Goal: Information Seeking & Learning: Learn about a topic

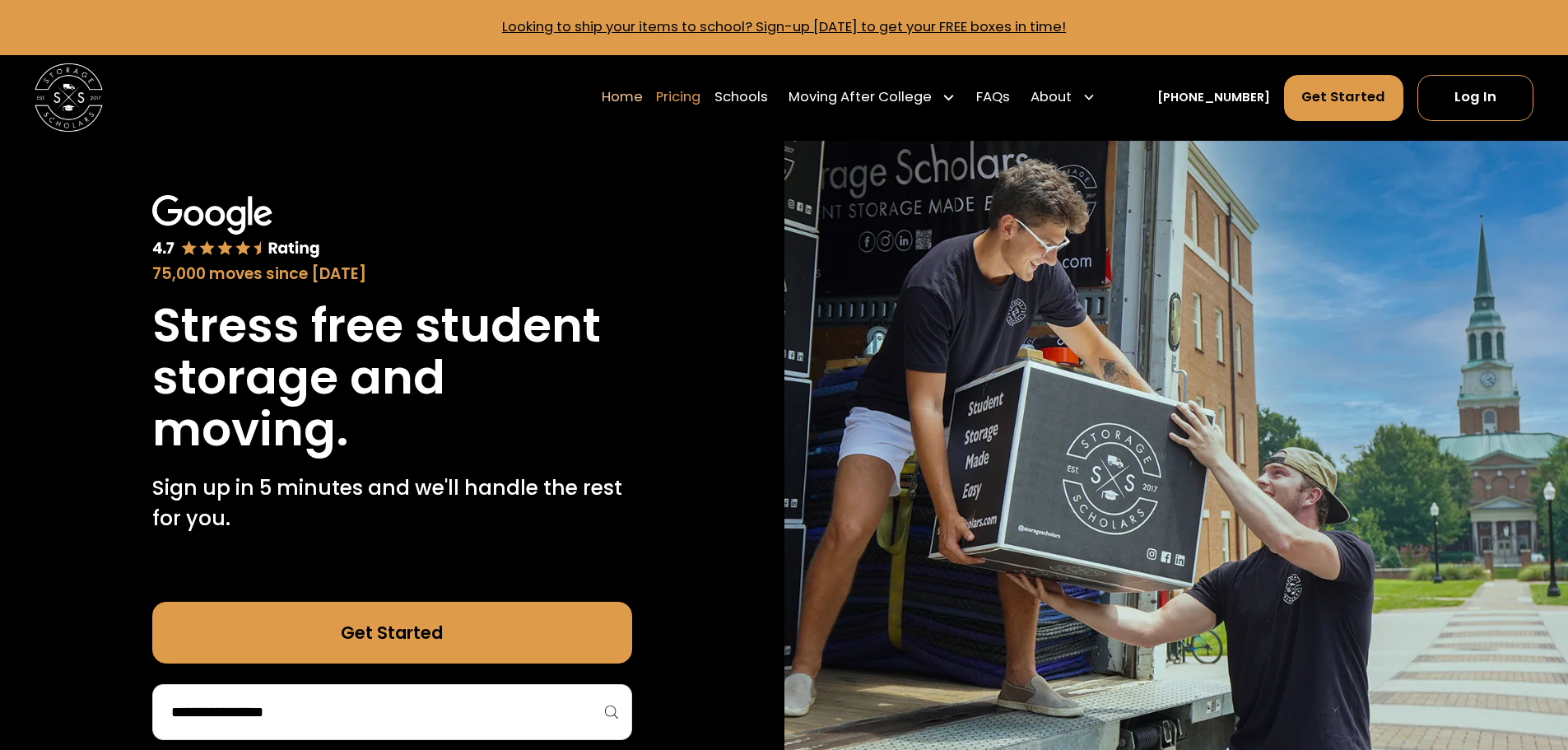
click at [697, 90] on link "Pricing" at bounding box center [678, 97] width 45 height 47
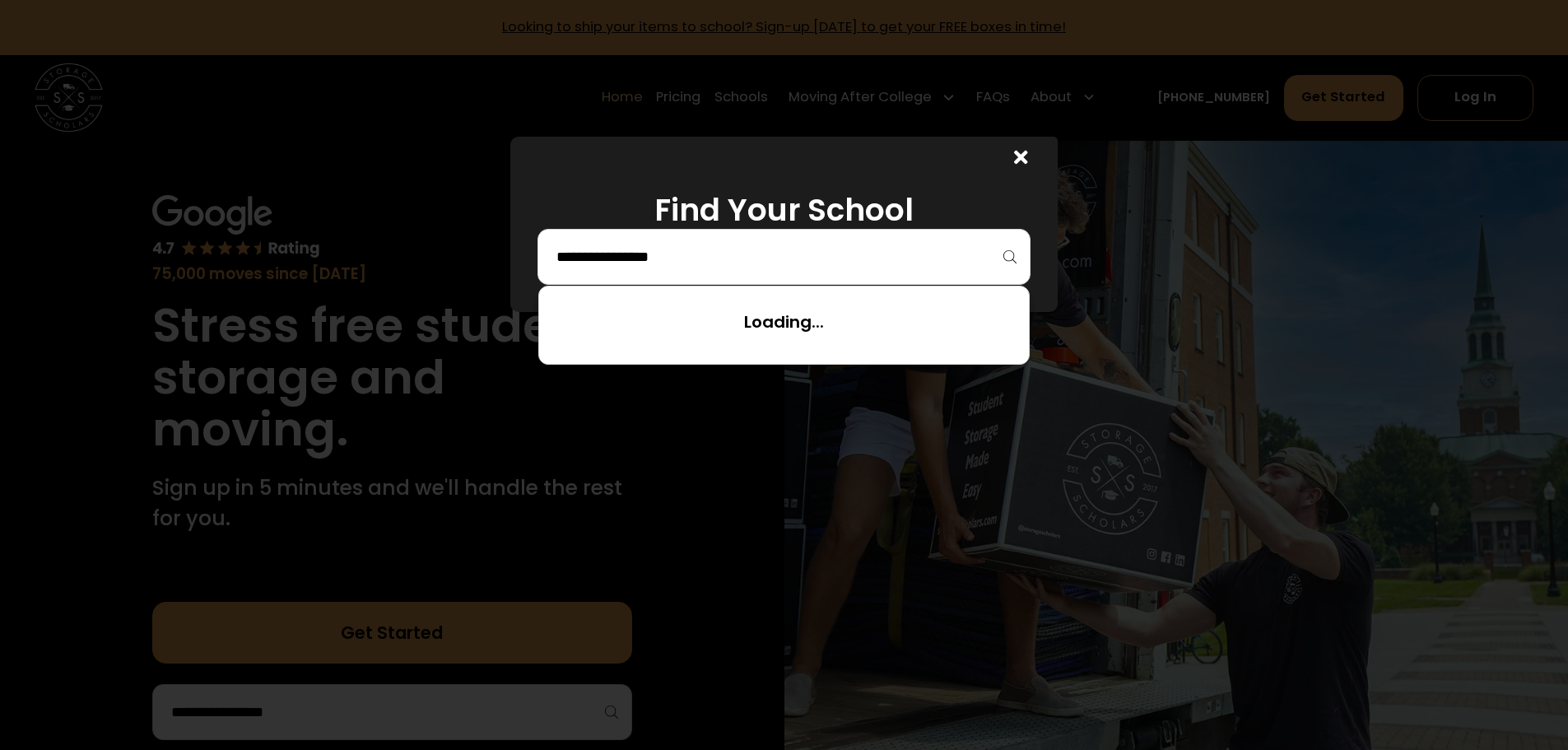
click at [826, 265] on input "search" at bounding box center [784, 257] width 459 height 28
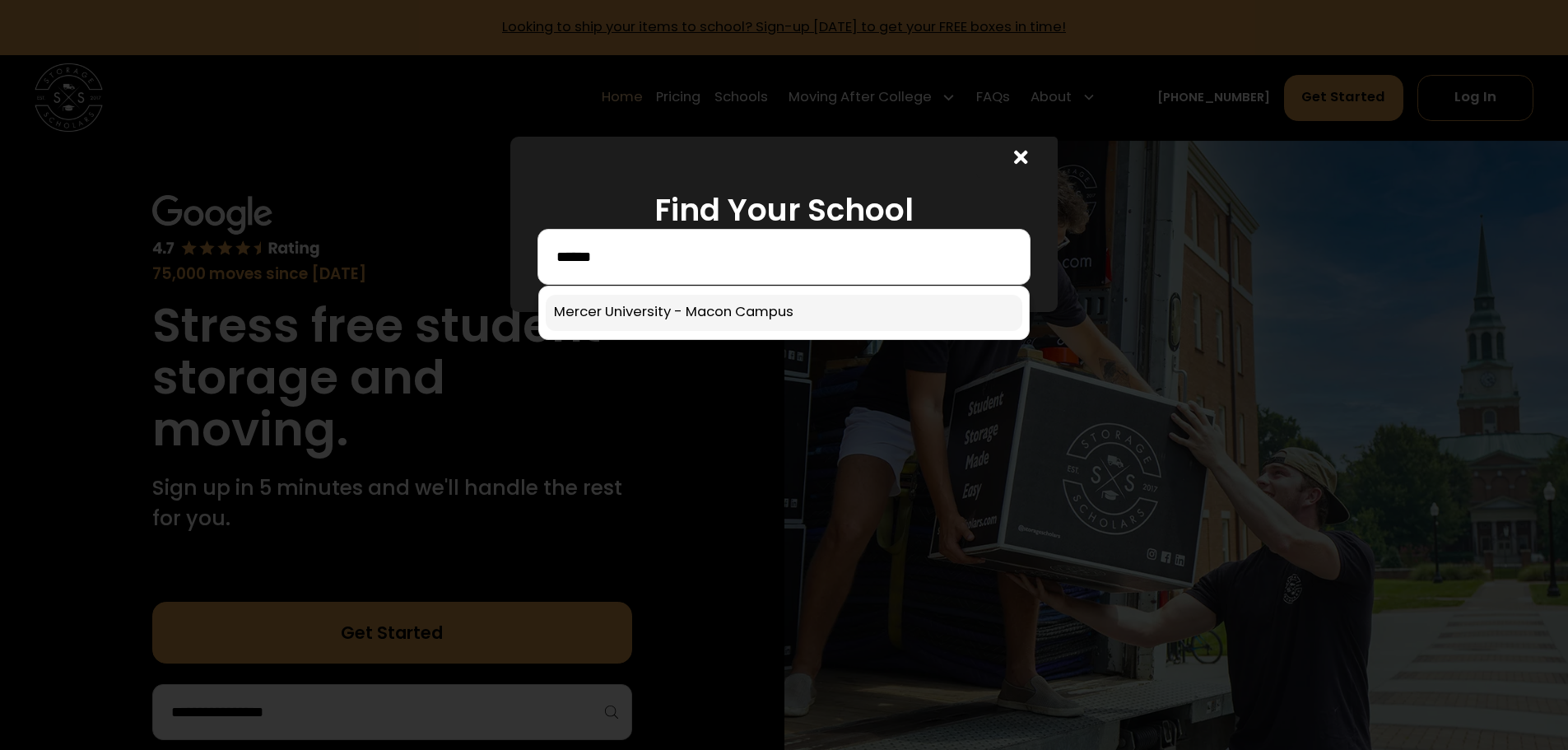
click at [799, 311] on link at bounding box center [784, 313] width 477 height 36
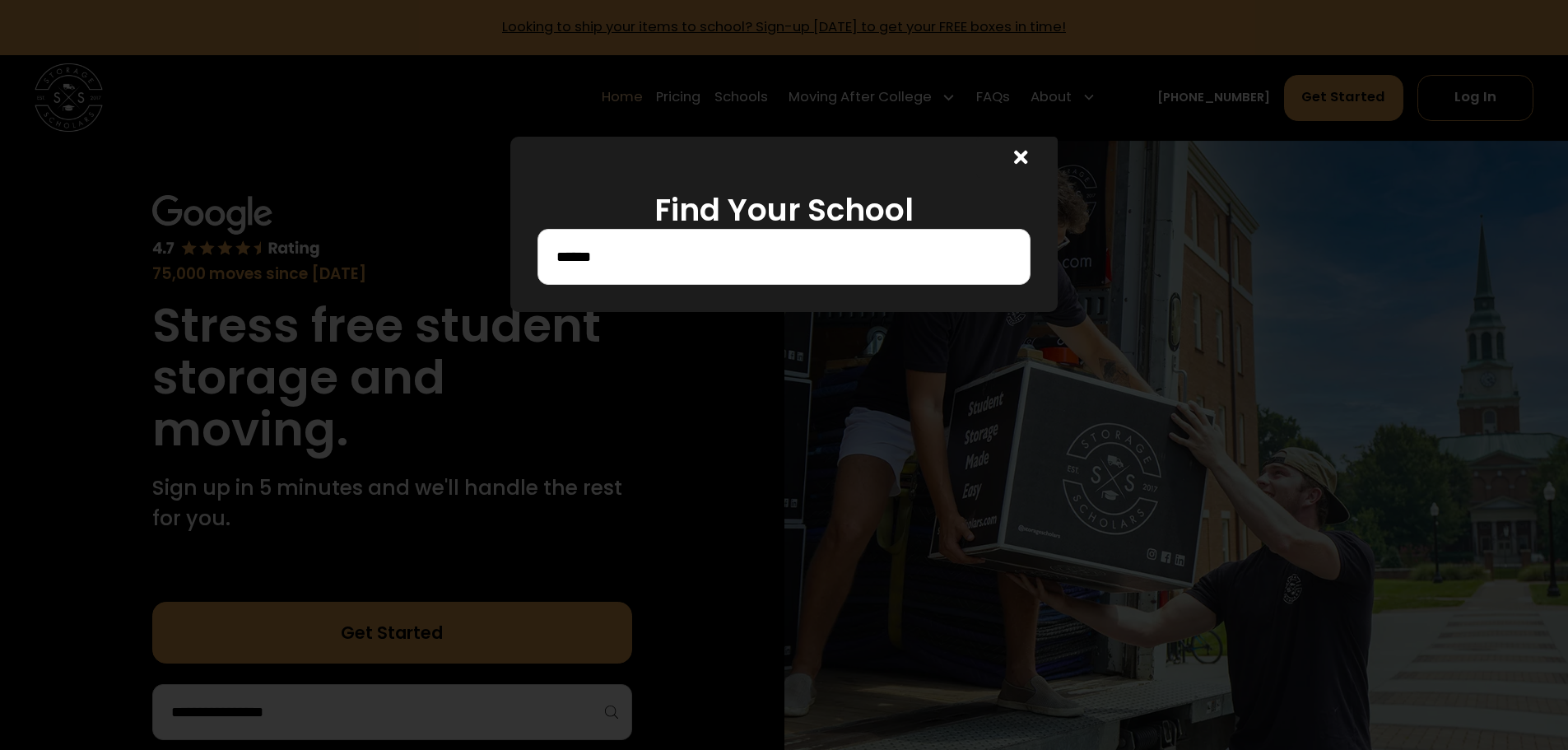
click at [753, 261] on input "******" at bounding box center [784, 257] width 459 height 28
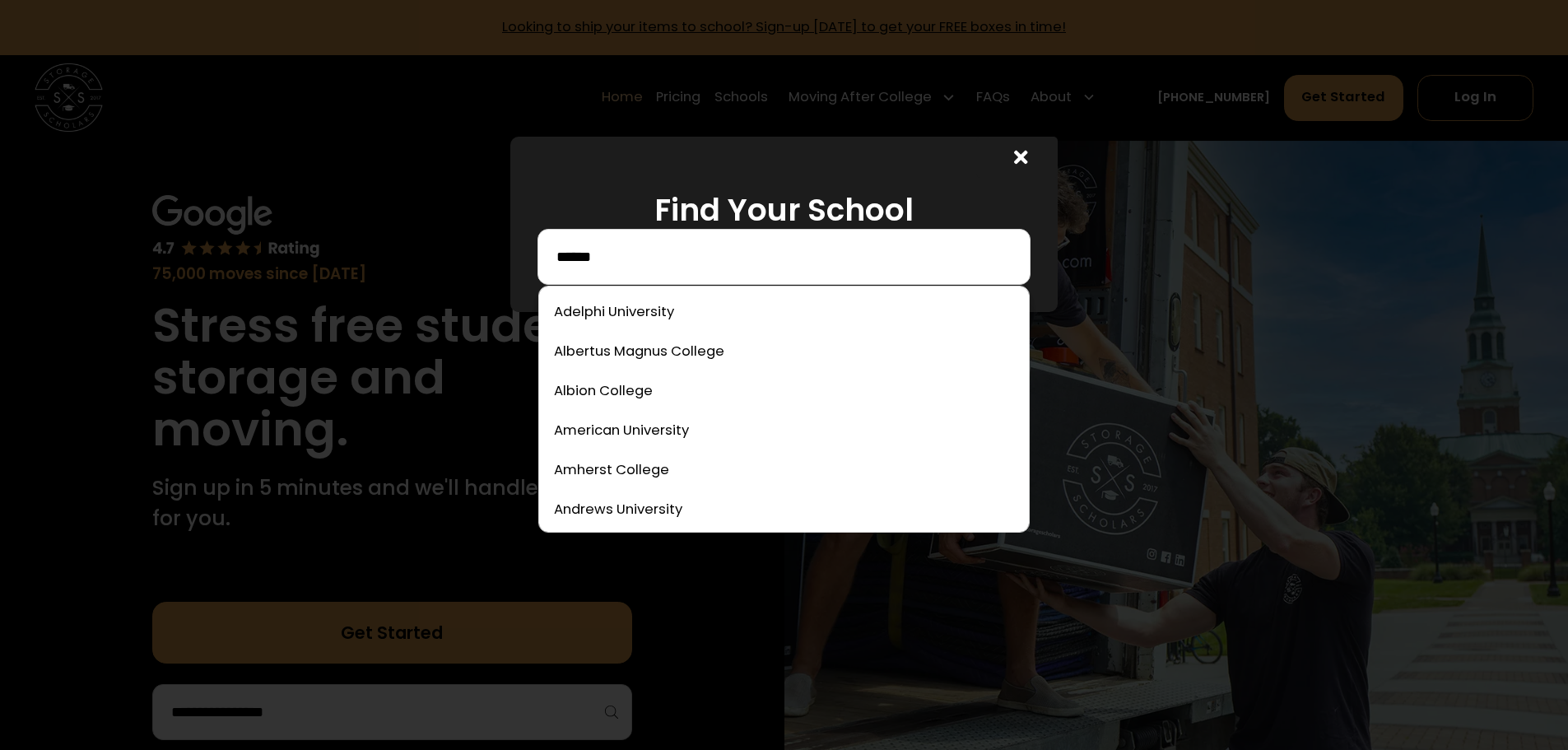
click at [686, 263] on input "******" at bounding box center [784, 257] width 459 height 28
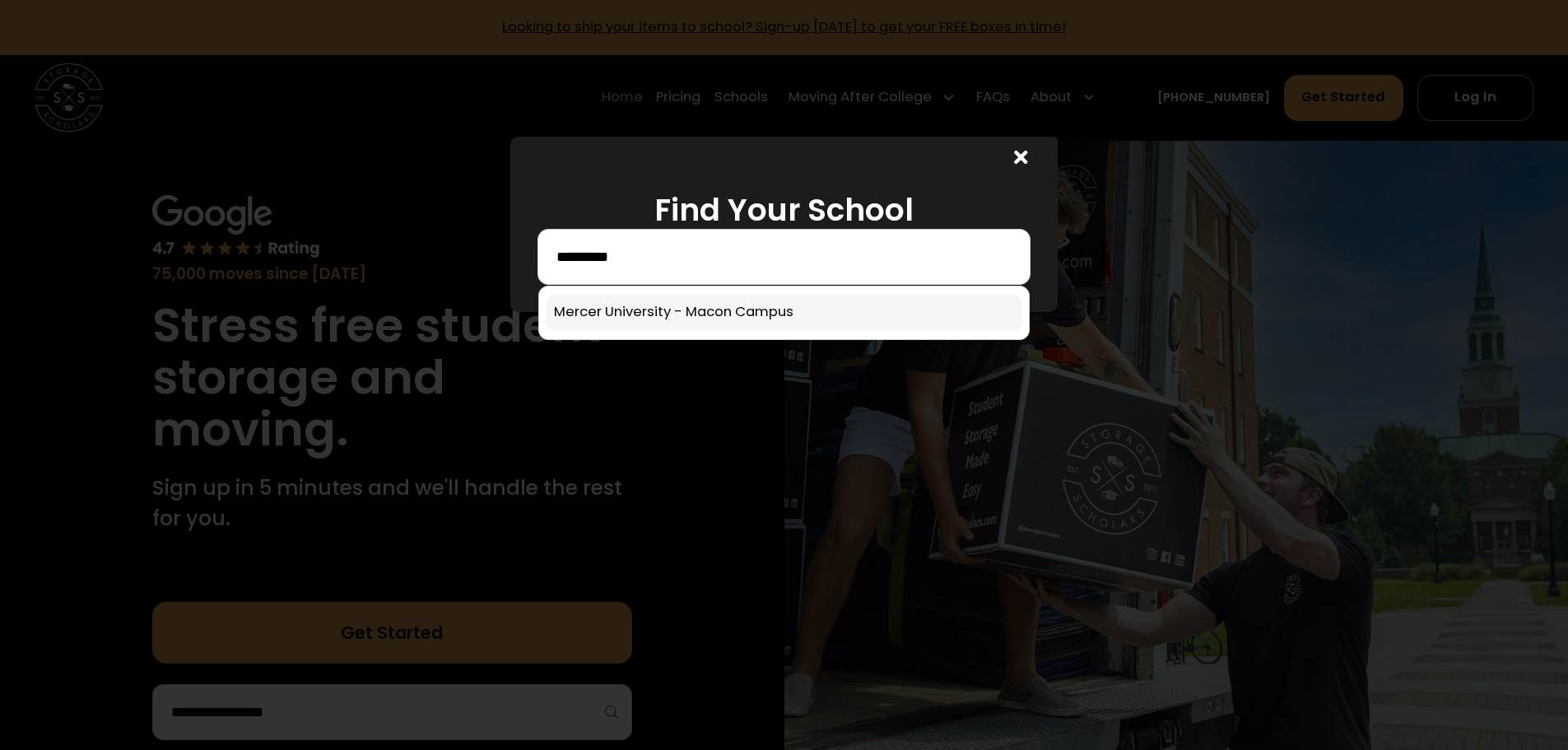
type input "*********"
click at [695, 303] on link at bounding box center [784, 313] width 477 height 36
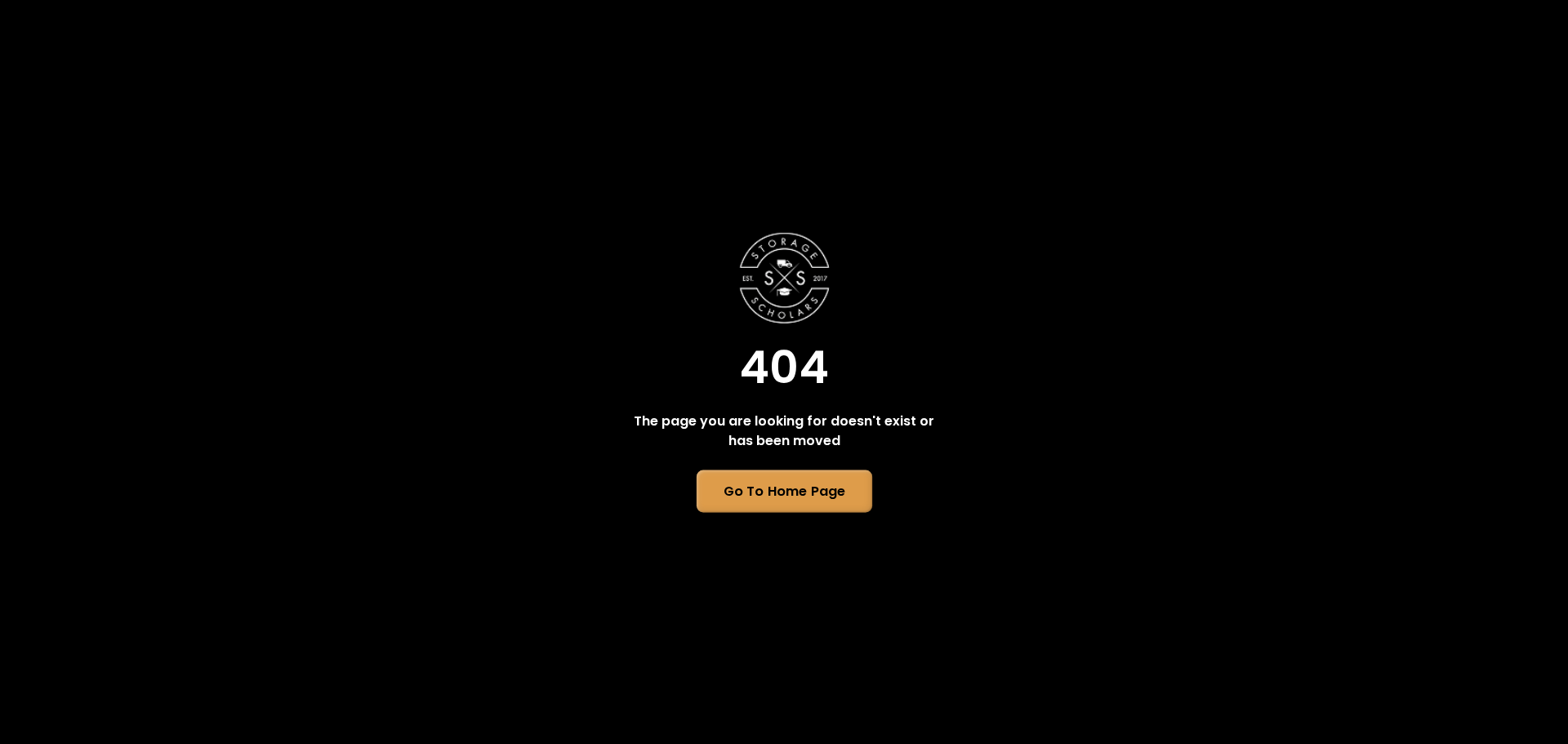
click at [824, 487] on link "Go To Home Page" at bounding box center [783, 492] width 175 height 43
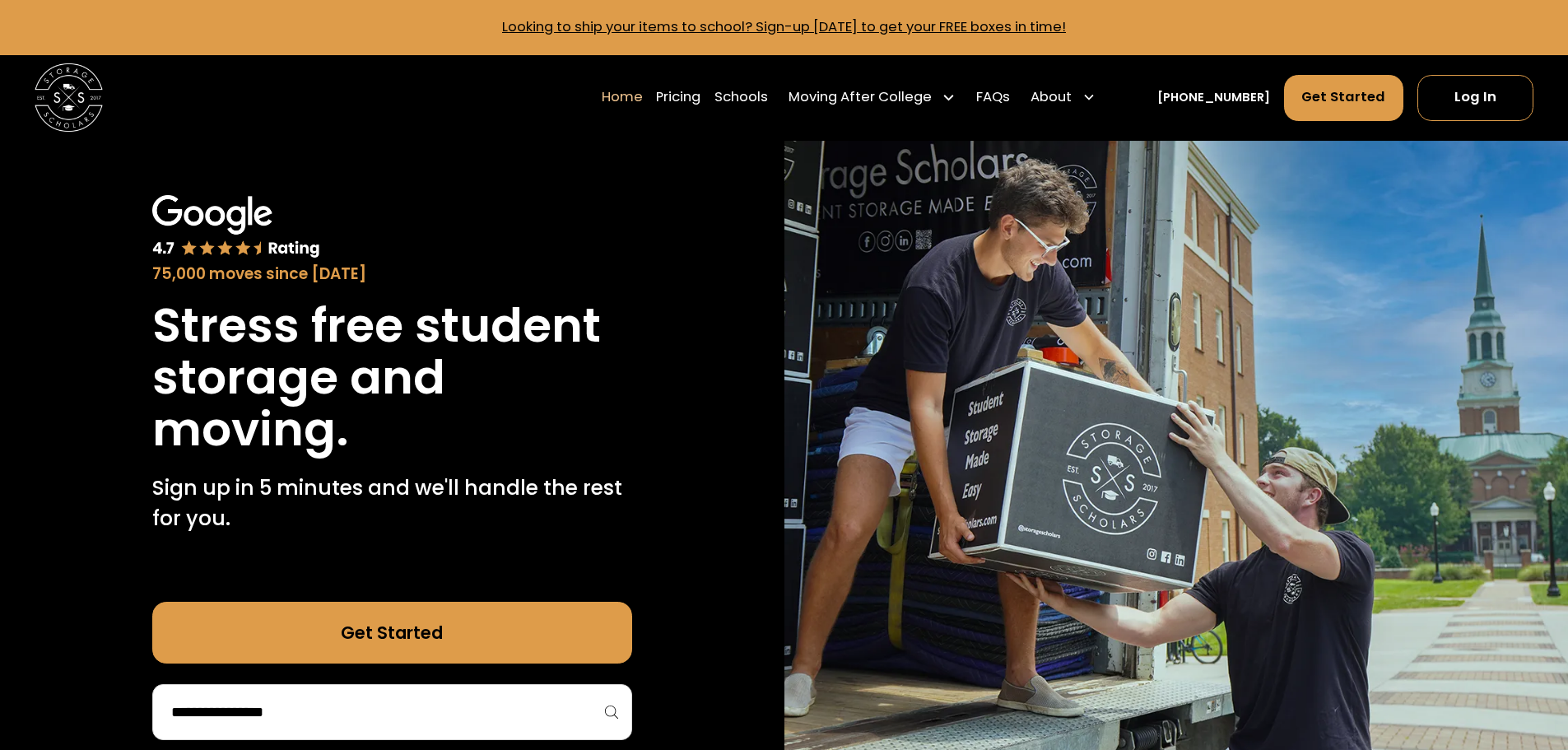
click at [733, 97] on div "Home Pricing Schools Moving After College Commercial Projects Apartment Moving …" at bounding box center [852, 97] width 501 height 47
click at [700, 97] on link "Pricing" at bounding box center [678, 97] width 45 height 47
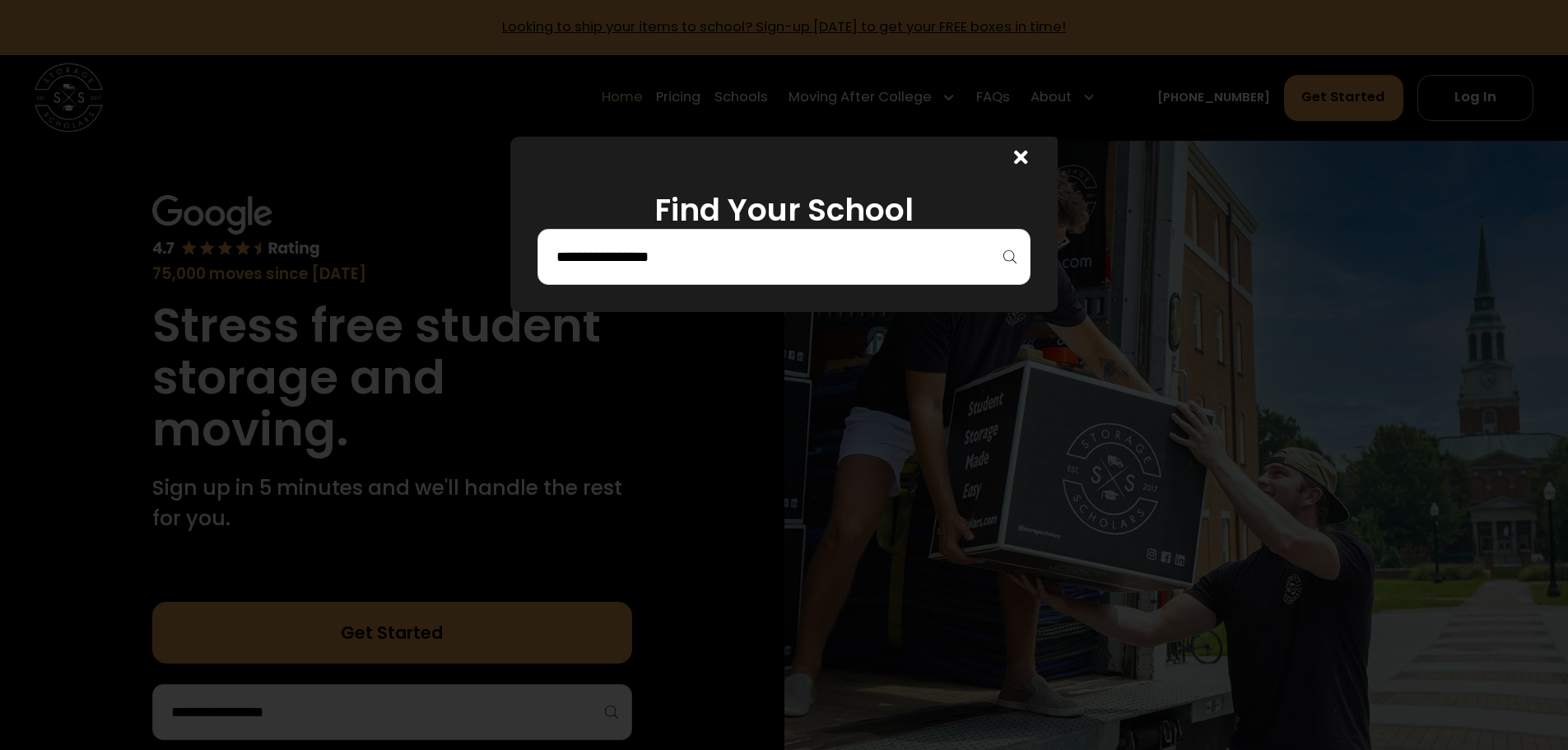
click at [820, 255] on input "search" at bounding box center [784, 257] width 459 height 28
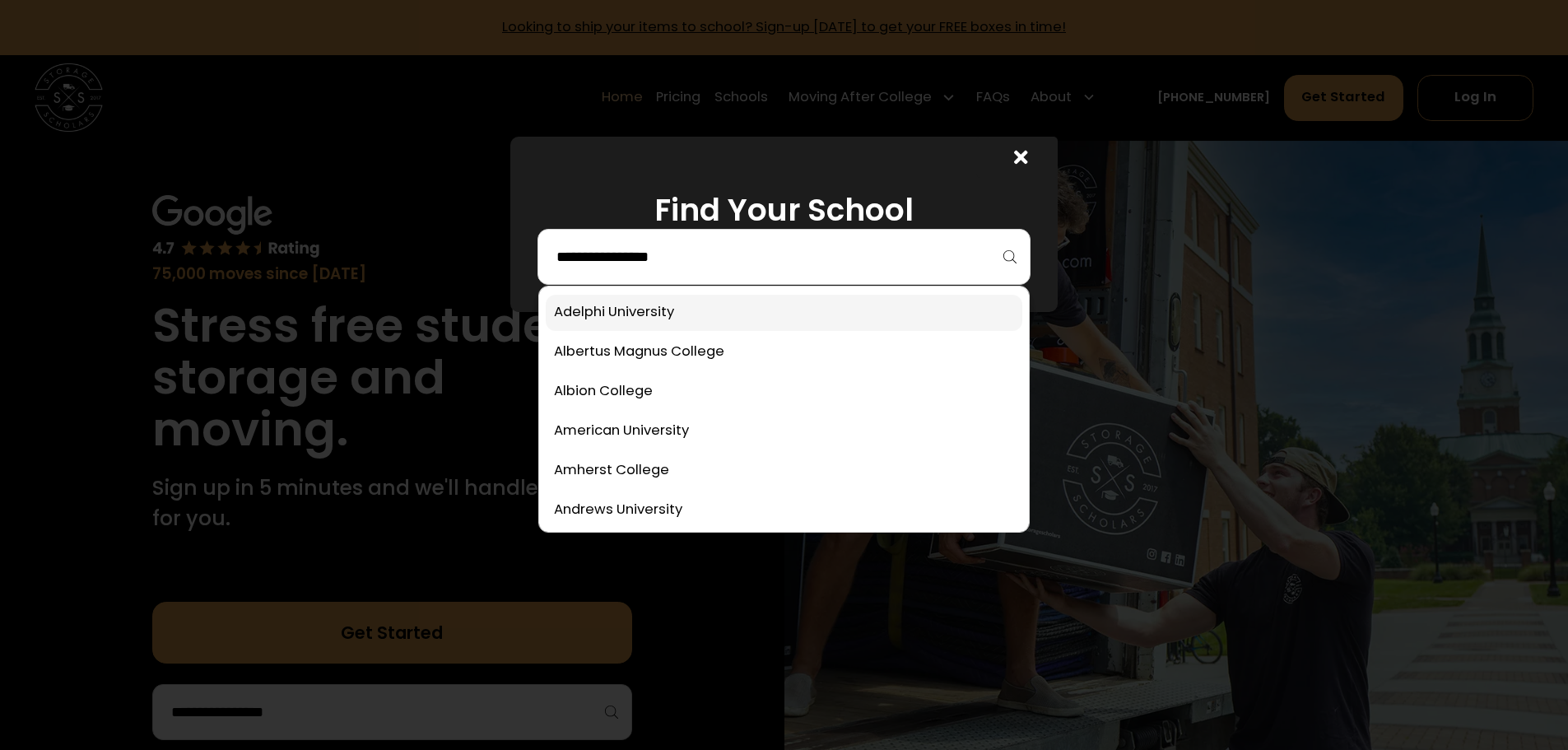
click at [804, 307] on link at bounding box center [784, 313] width 477 height 36
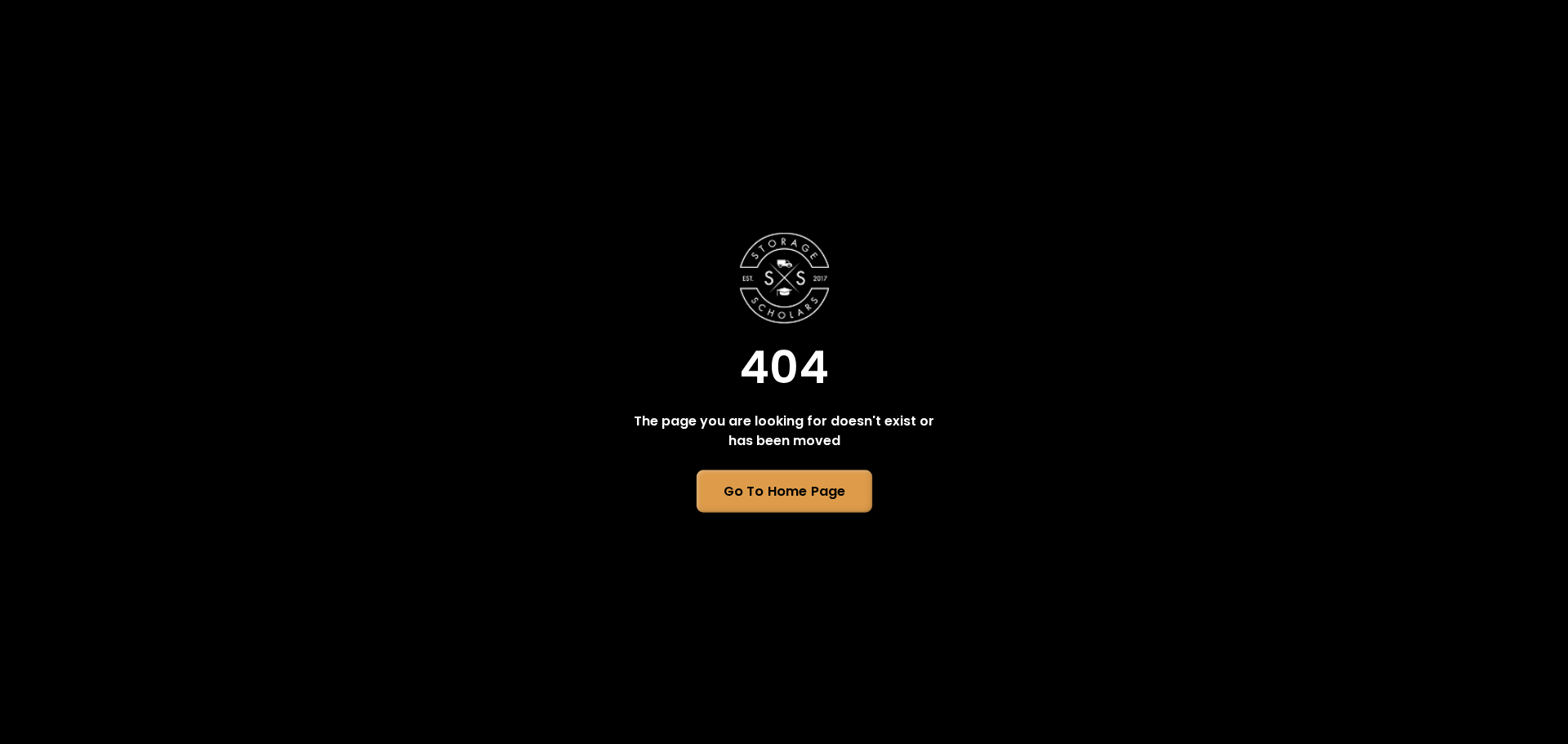
click at [787, 493] on link "Go To Home Page" at bounding box center [783, 492] width 175 height 43
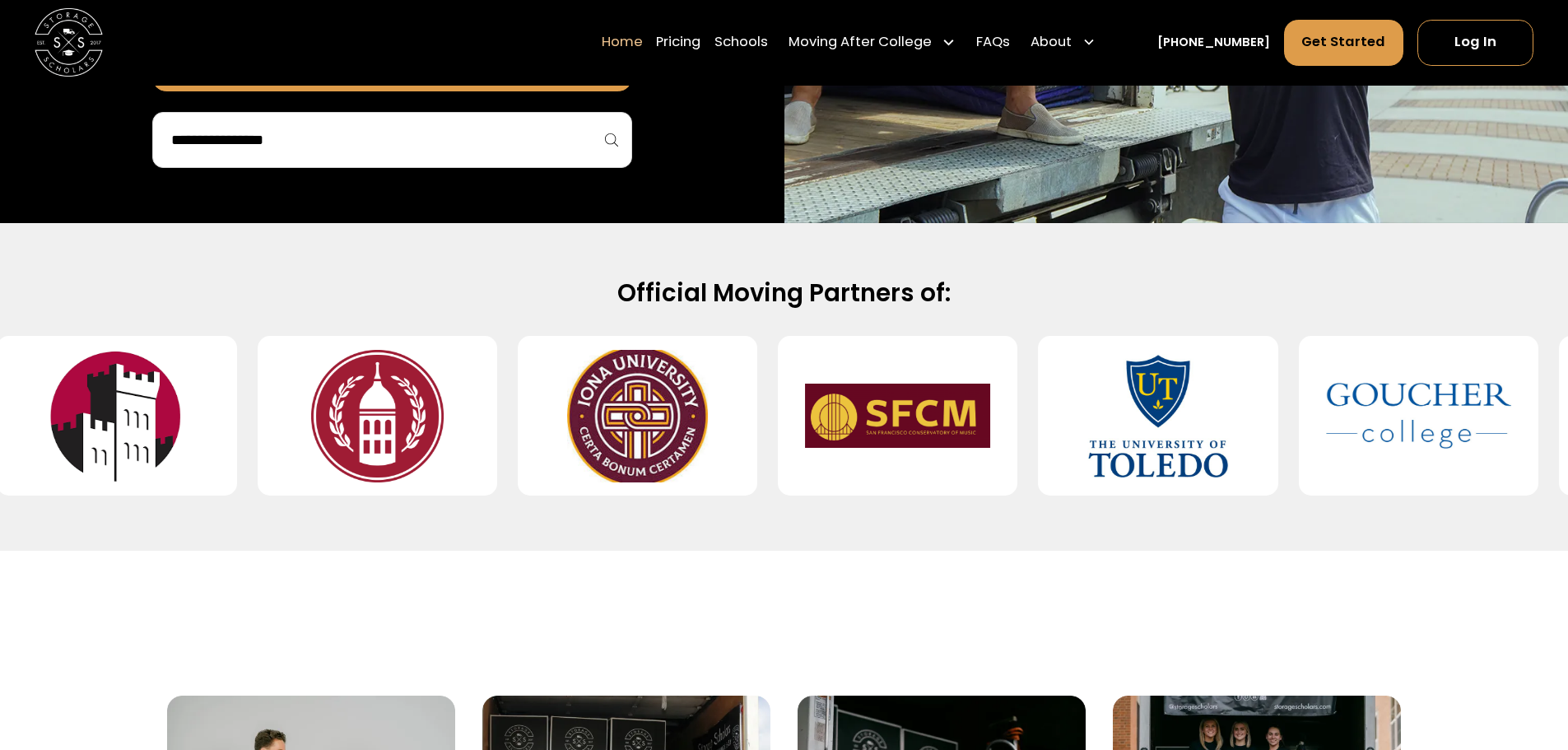
scroll to position [741, 0]
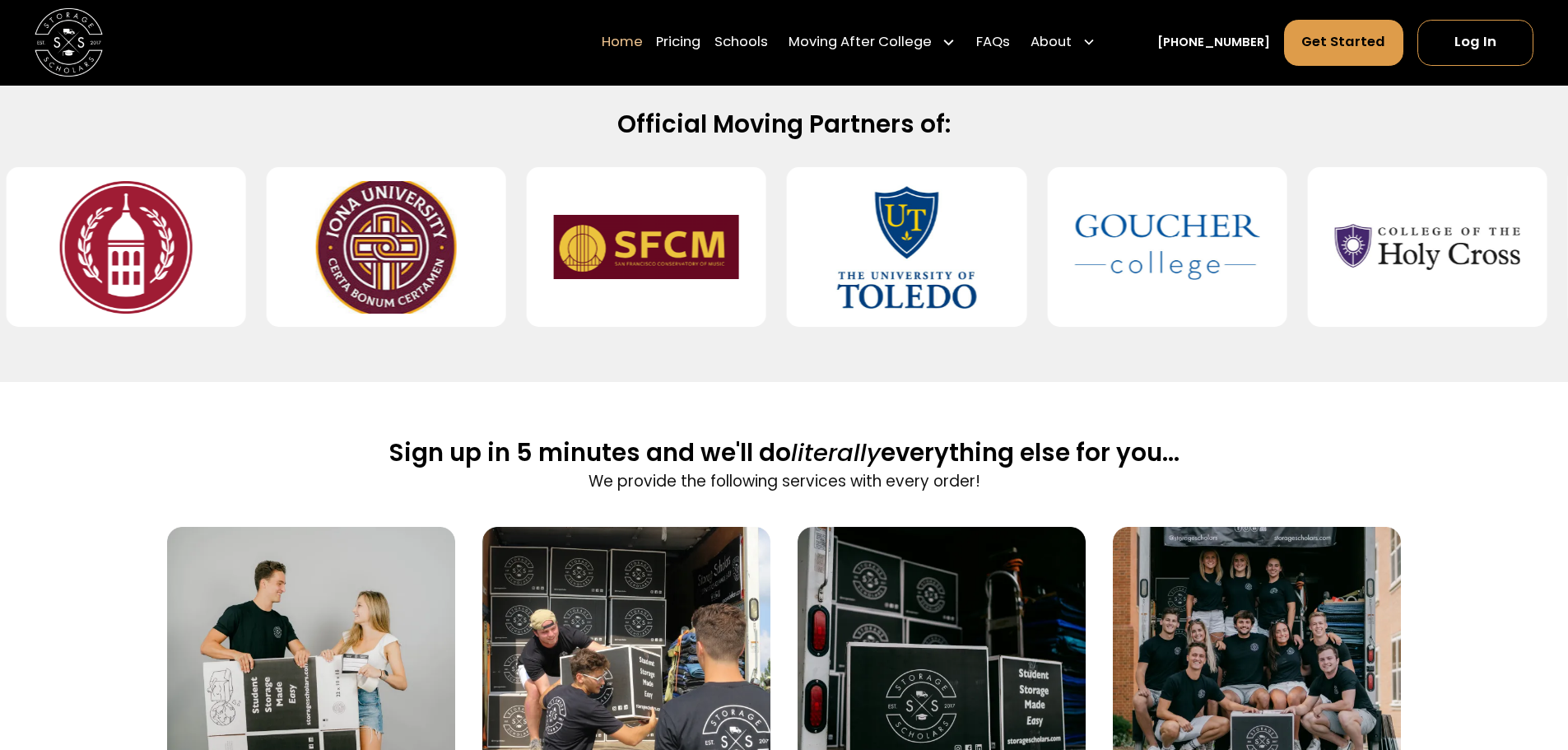
click at [1137, 209] on img at bounding box center [1166, 247] width 185 height 133
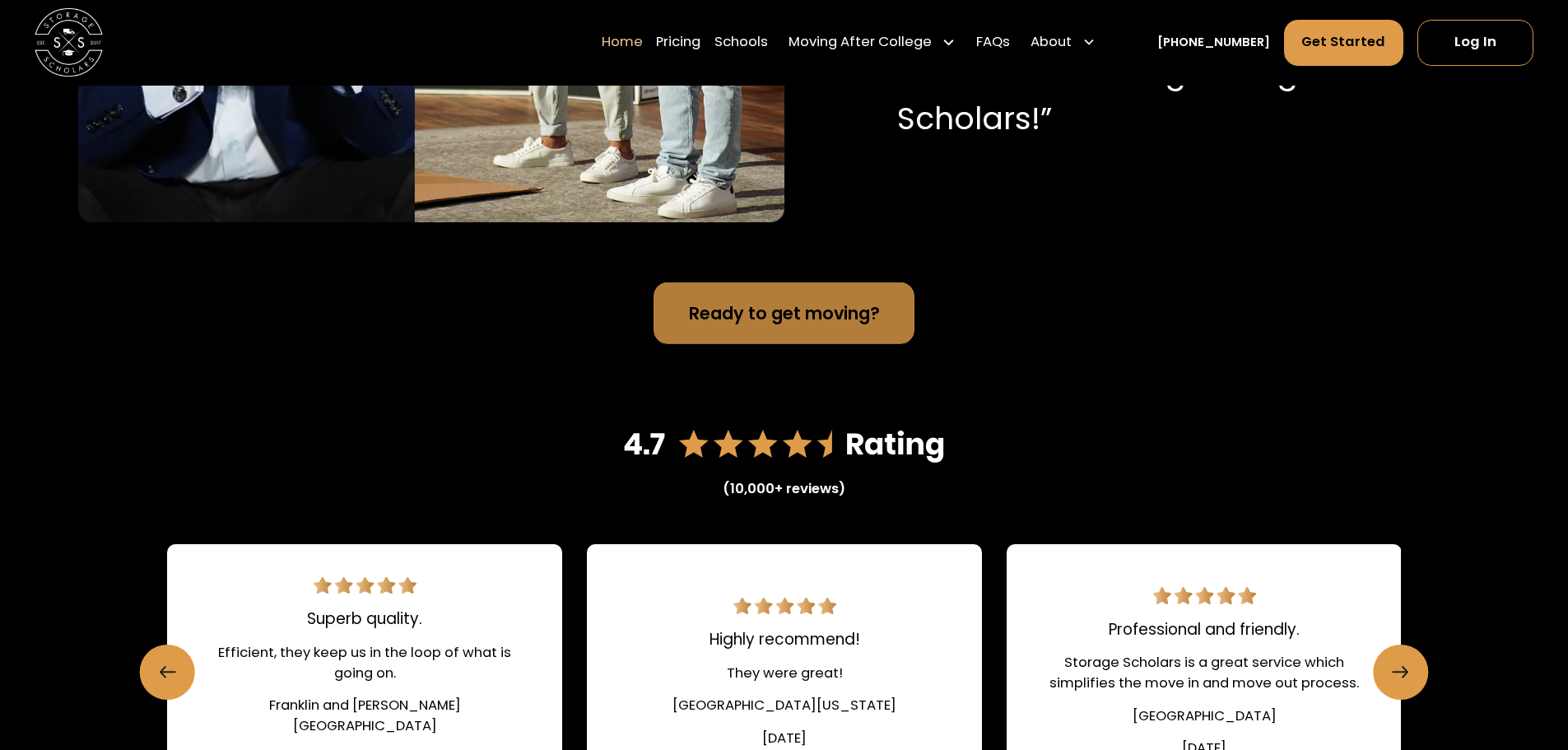
scroll to position [2222, 0]
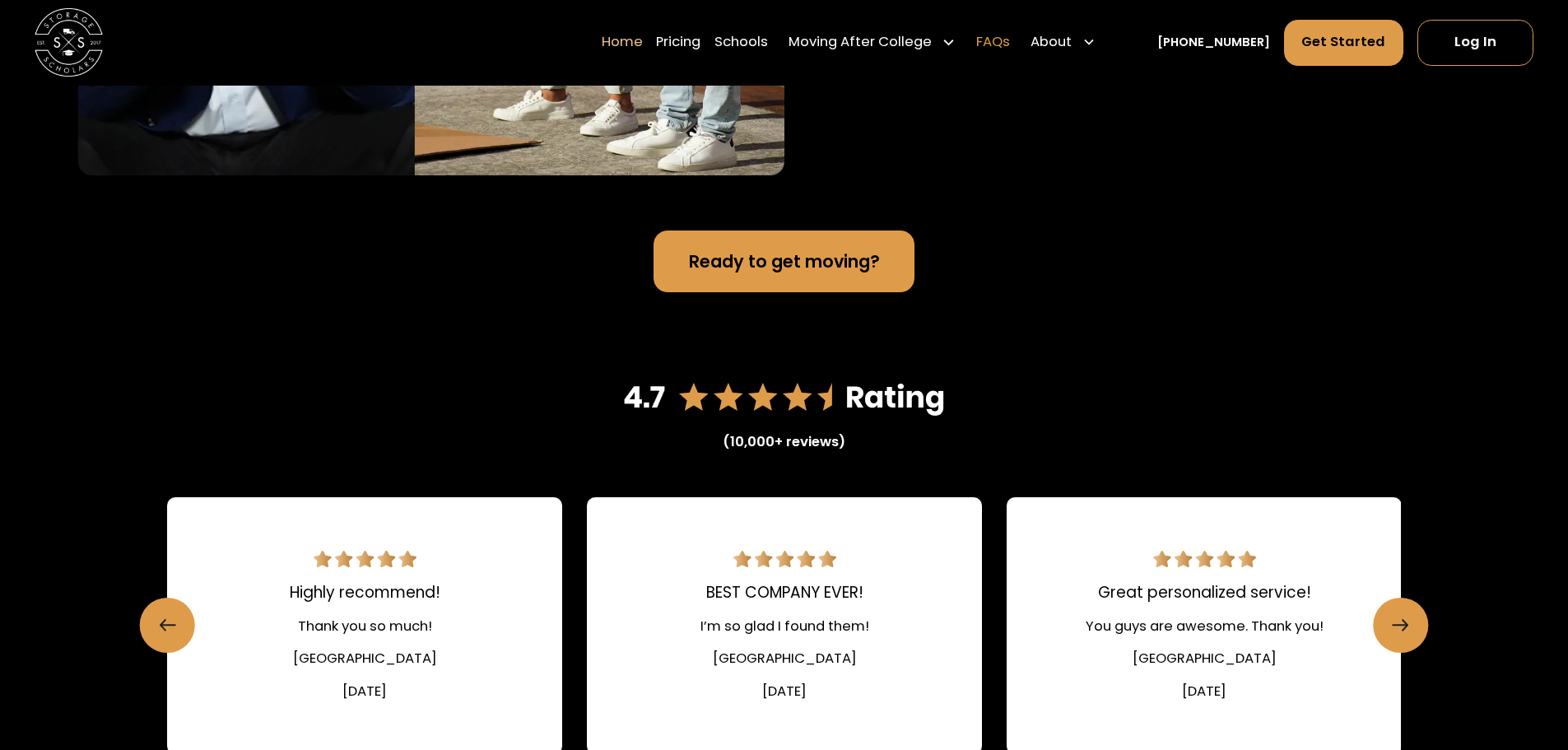
click at [1009, 47] on link "FAQs" at bounding box center [992, 42] width 34 height 47
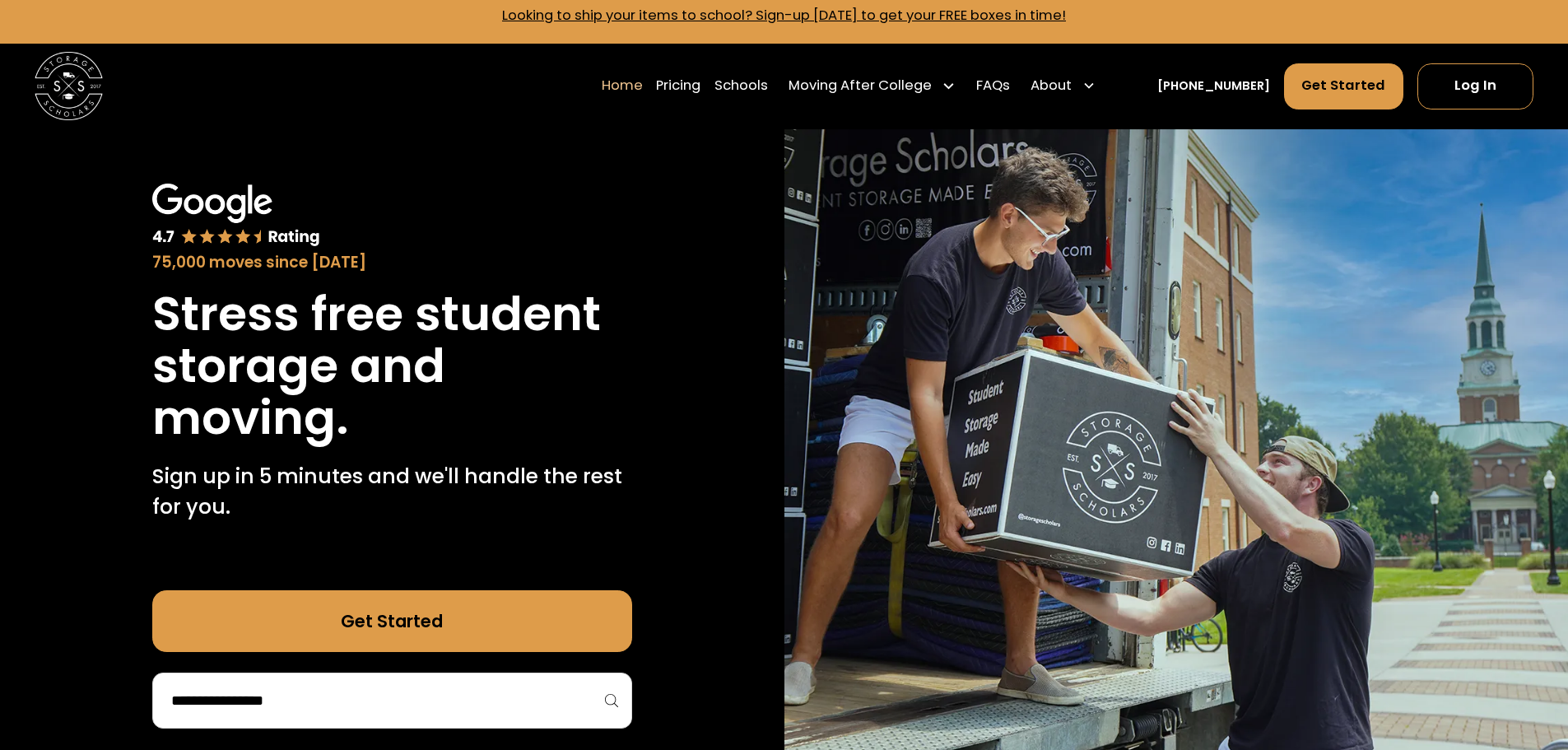
scroll to position [0, 0]
